Goal: Information Seeking & Learning: Learn about a topic

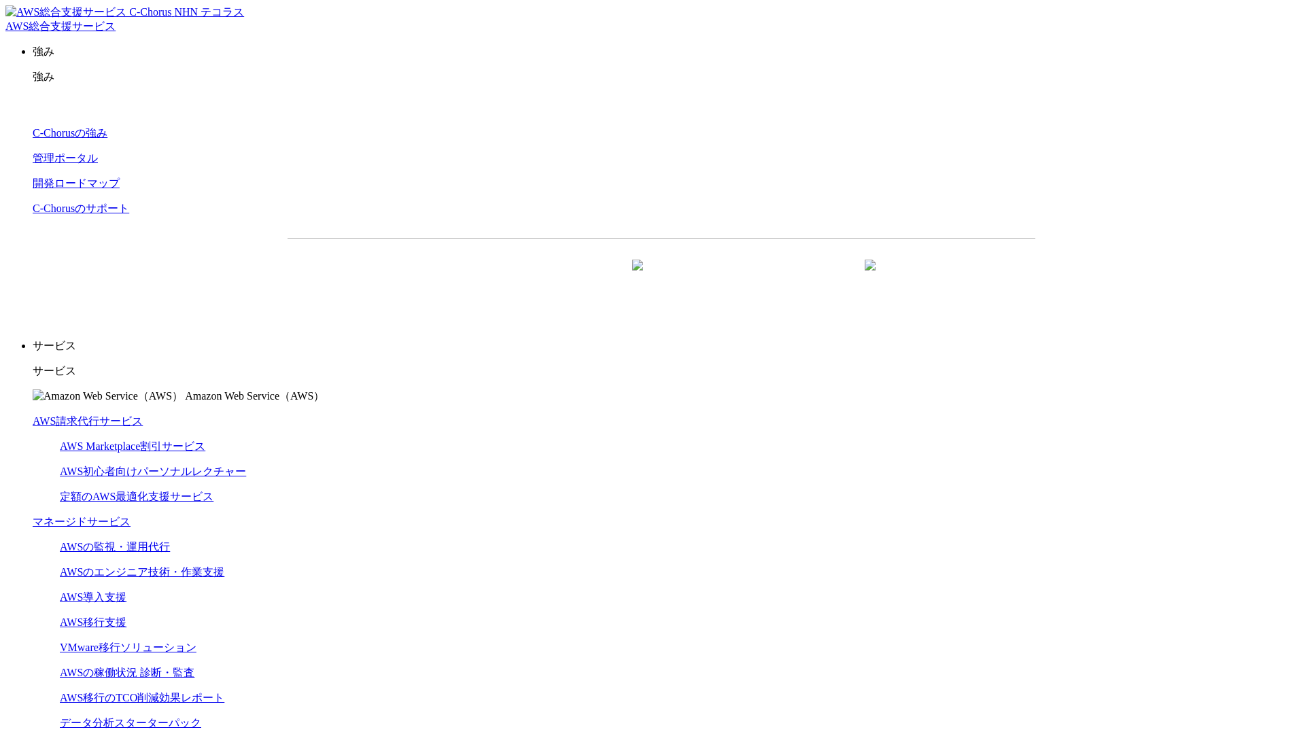
scroll to position [3588, 0]
